Goal: Task Accomplishment & Management: Use online tool/utility

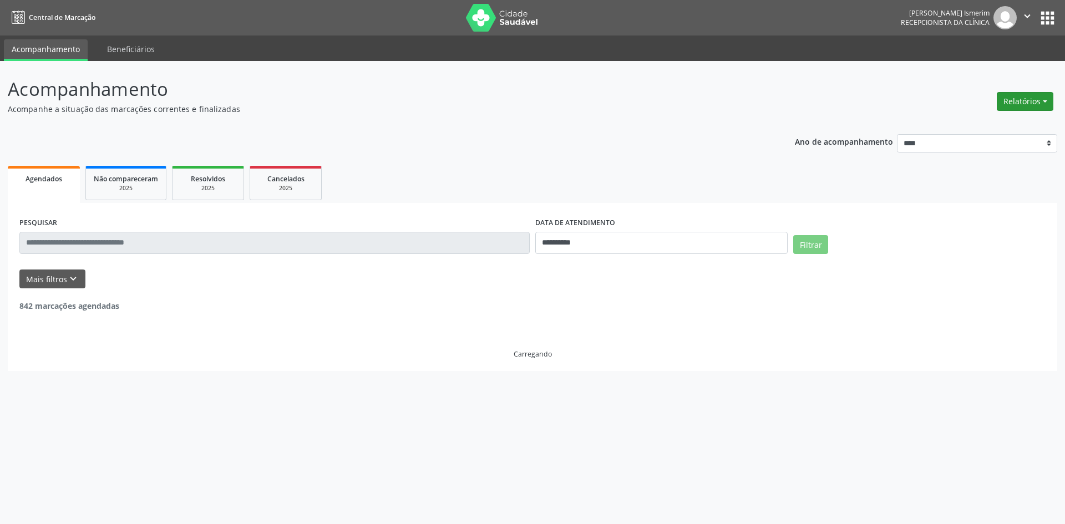
click at [1046, 98] on button "Relatórios" at bounding box center [1025, 101] width 57 height 19
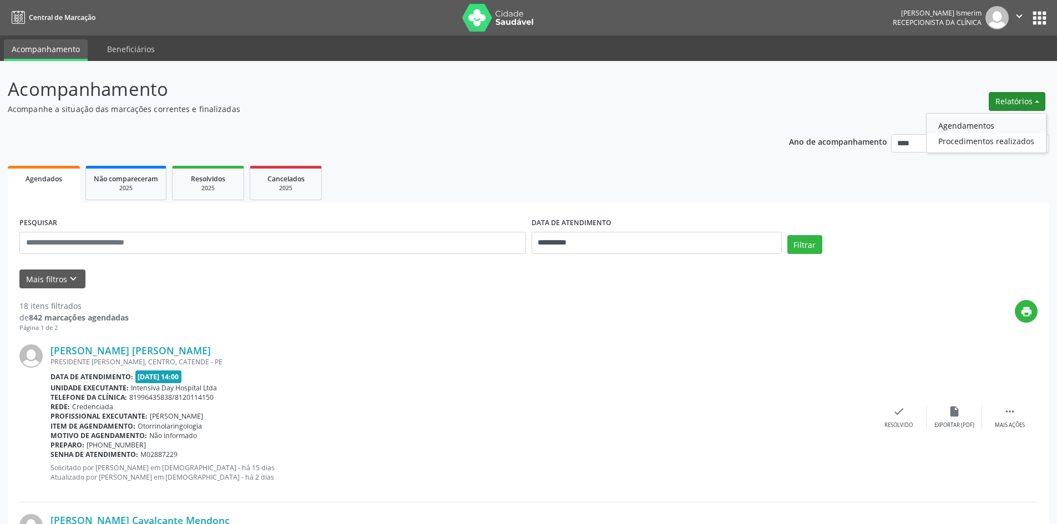
click at [976, 123] on link "Agendamentos" at bounding box center [985, 126] width 119 height 16
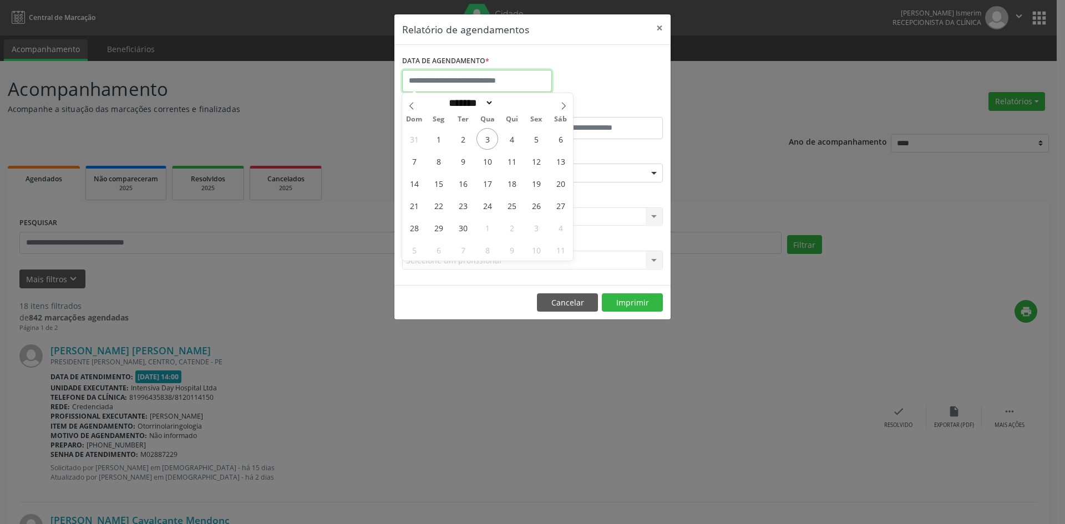
click at [465, 78] on input "text" at bounding box center [477, 81] width 150 height 22
click at [483, 143] on span "3" at bounding box center [488, 139] width 22 height 22
type input "**********"
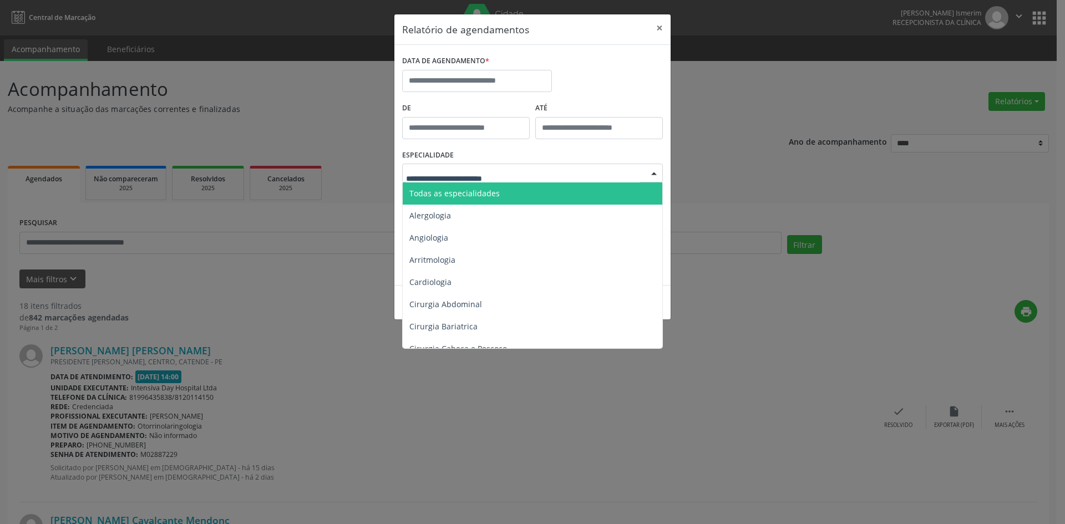
click at [592, 167] on div at bounding box center [532, 173] width 261 height 19
click at [446, 74] on input "text" at bounding box center [477, 81] width 150 height 22
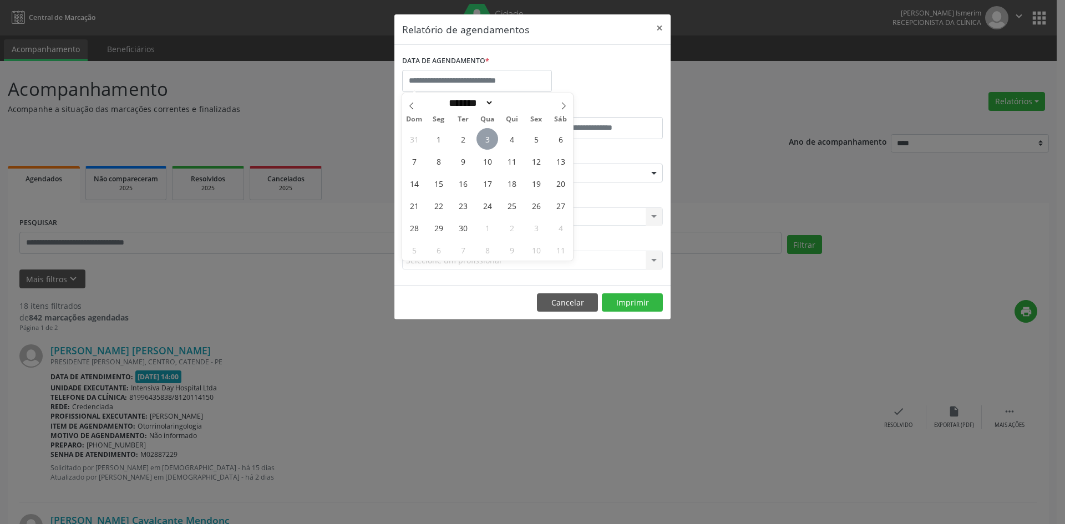
click at [489, 134] on span "3" at bounding box center [488, 139] width 22 height 22
type input "**********"
click at [489, 134] on span "3" at bounding box center [488, 139] width 22 height 22
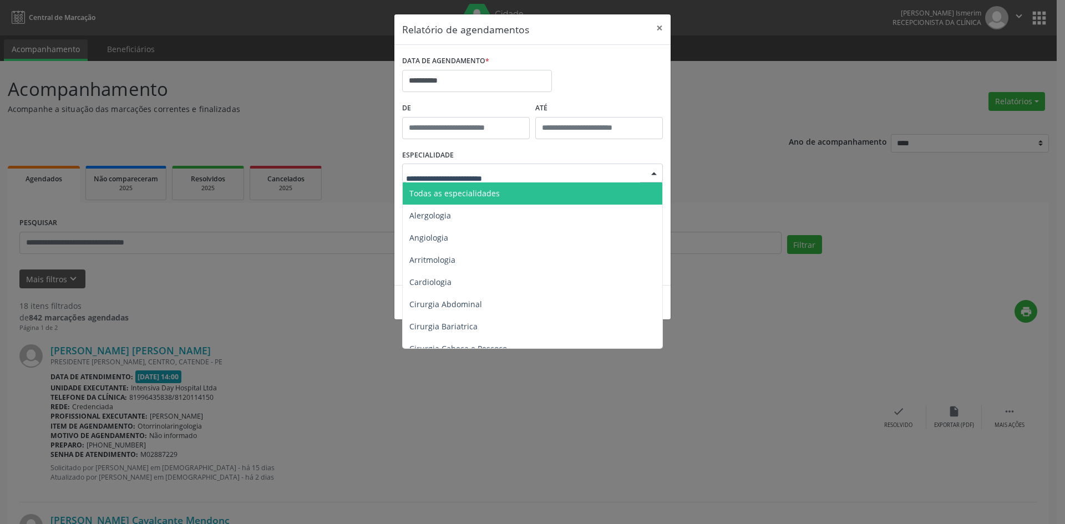
click at [494, 191] on span "Todas as especialidades" at bounding box center [454, 193] width 90 height 11
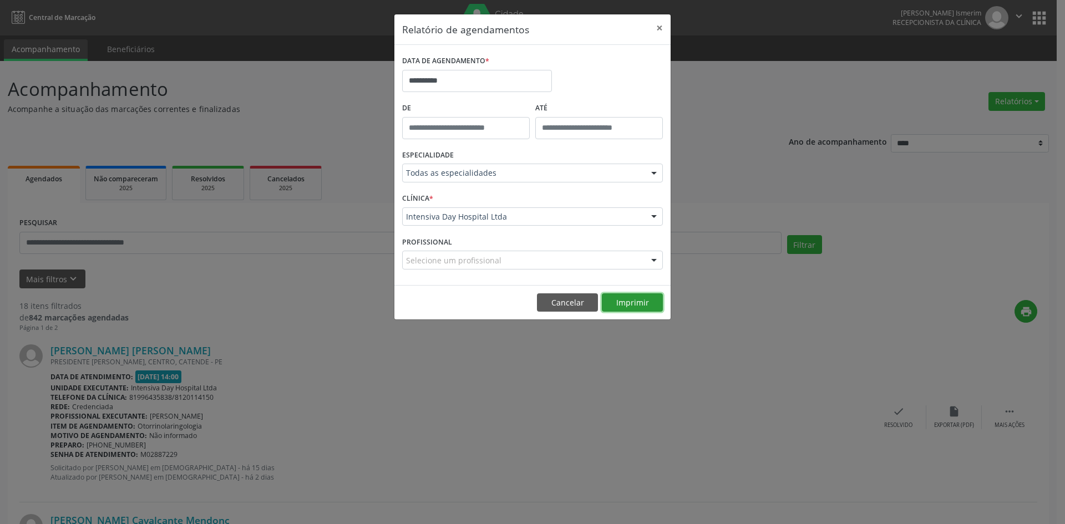
click at [630, 304] on button "Imprimir" at bounding box center [632, 302] width 61 height 19
